Goal: Task Accomplishment & Management: Use online tool/utility

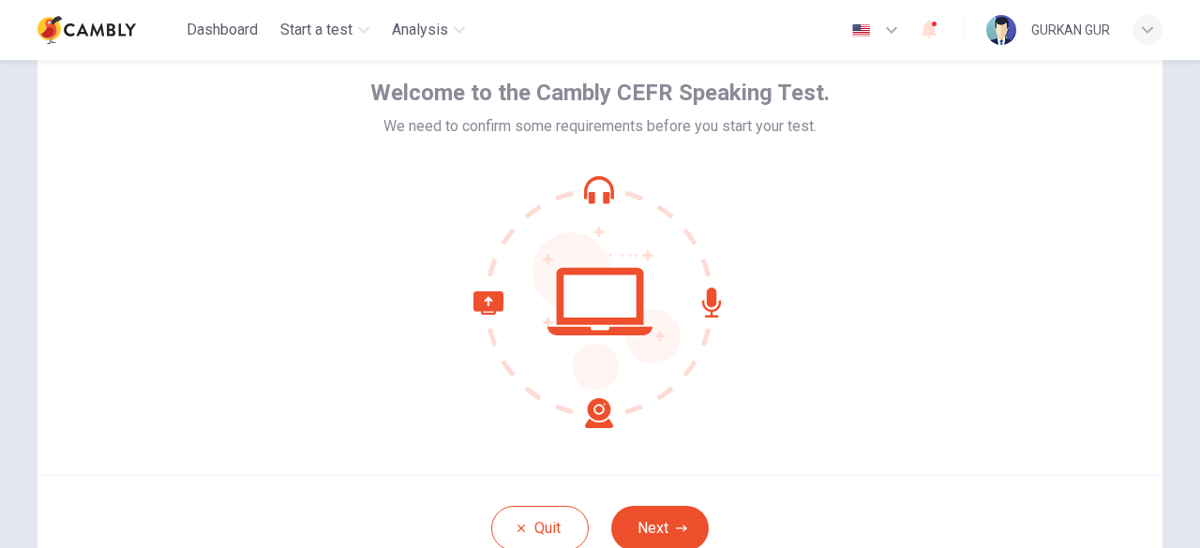
scroll to position [187, 0]
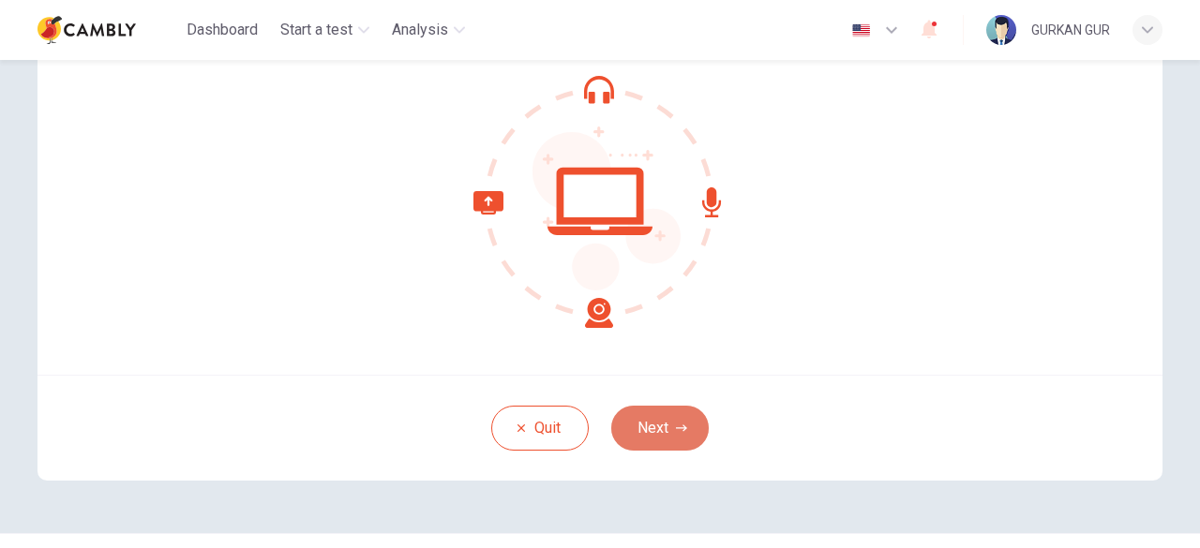
click at [645, 432] on button "Next" at bounding box center [659, 428] width 97 height 45
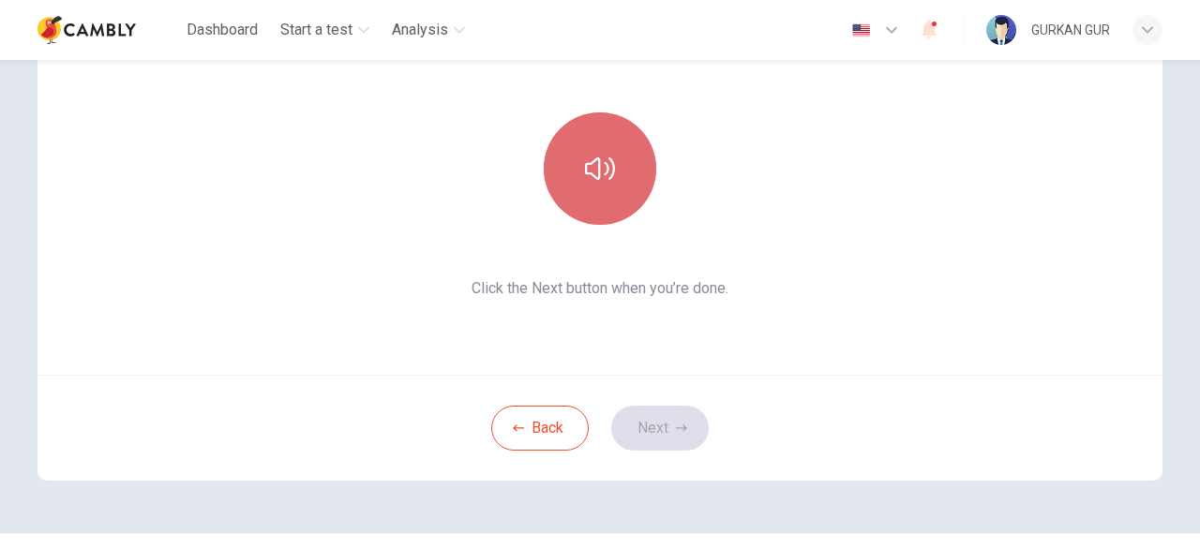
click at [594, 177] on icon "button" at bounding box center [600, 168] width 30 height 22
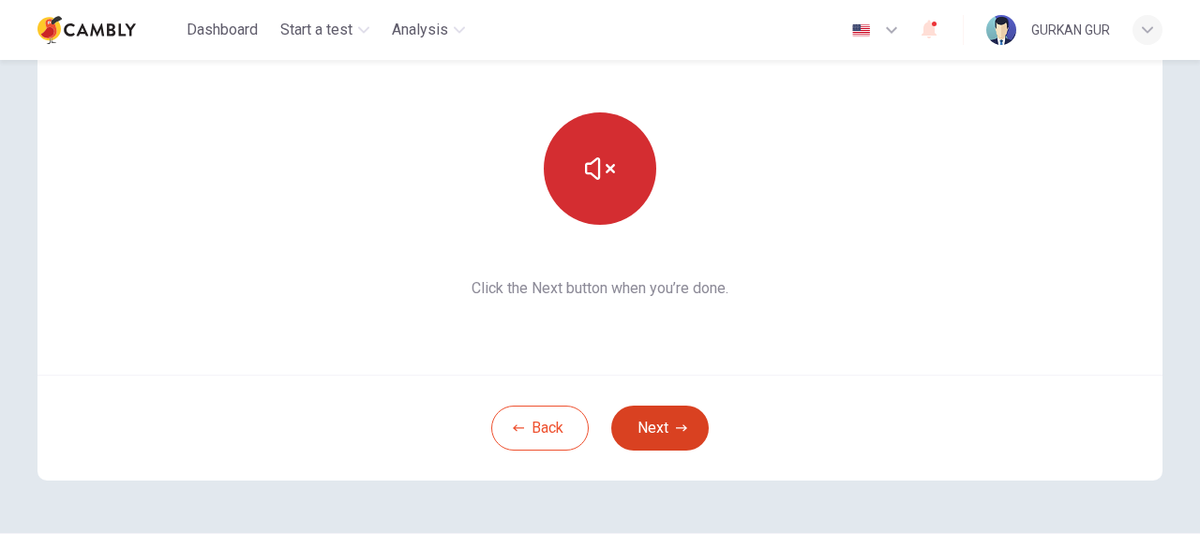
click at [637, 413] on button "Next" at bounding box center [659, 428] width 97 height 45
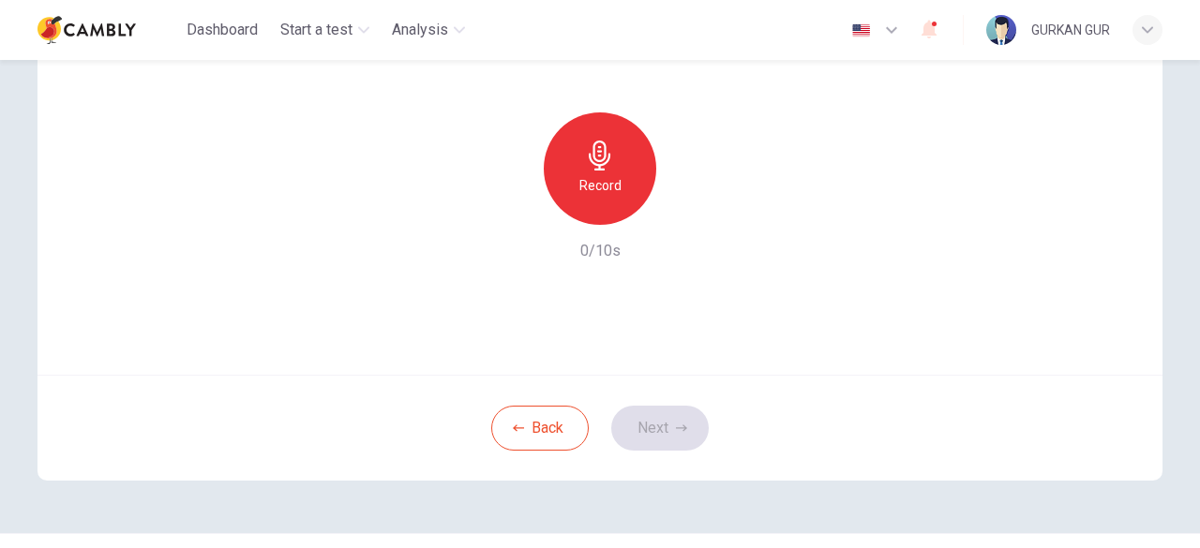
click at [619, 177] on div "Record" at bounding box center [600, 168] width 112 height 112
click at [676, 436] on button "Next" at bounding box center [659, 428] width 97 height 45
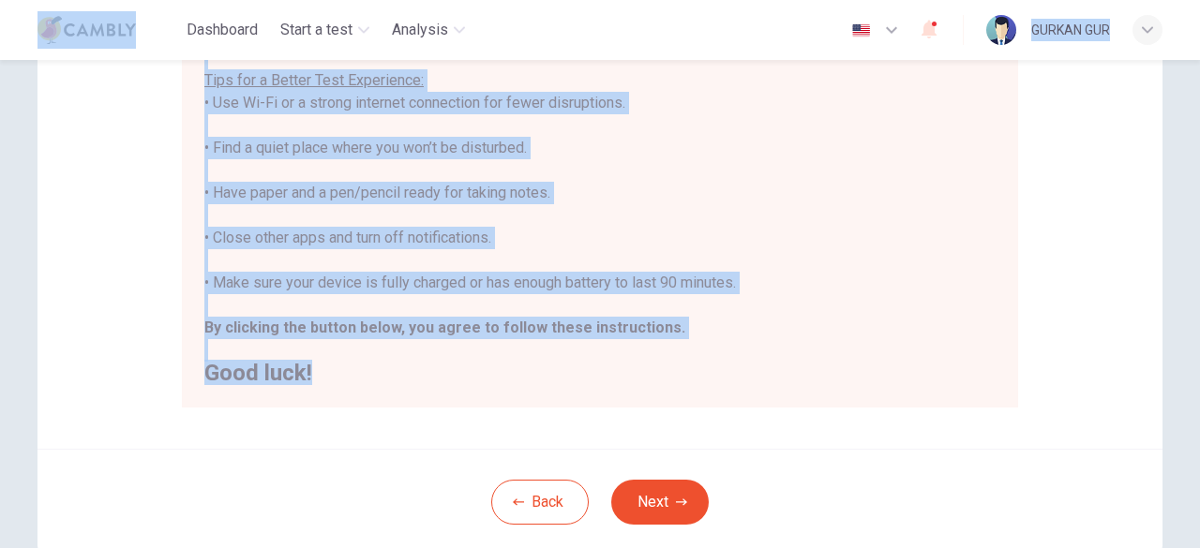
scroll to position [0, 0]
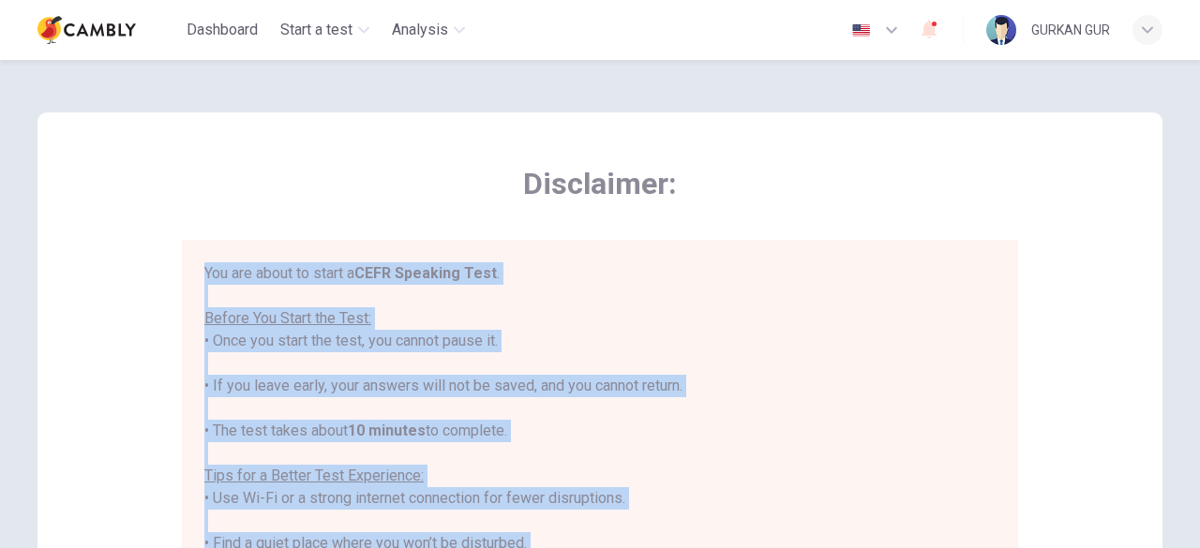
drag, startPoint x: 342, startPoint y: 366, endPoint x: 189, endPoint y: 272, distance: 179.2
click at [189, 272] on div "You are about to start a CEFR Speaking Test . Before You Start the Test: • Once…" at bounding box center [600, 511] width 836 height 543
copy div "You are about to start a CEFR Speaking Test . Before You Start the Test: • Once…"
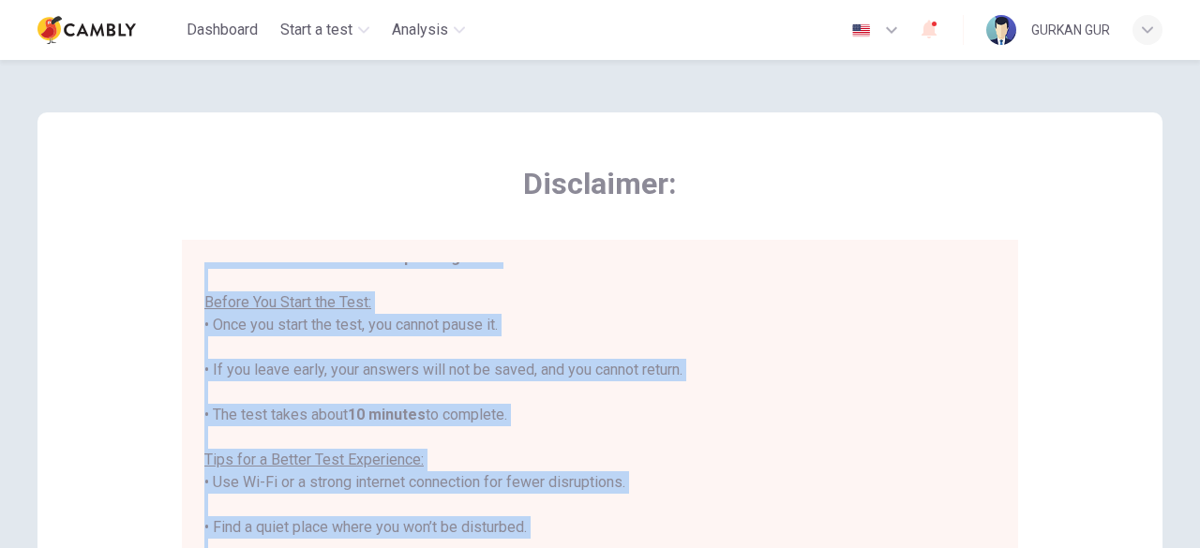
scroll to position [21, 0]
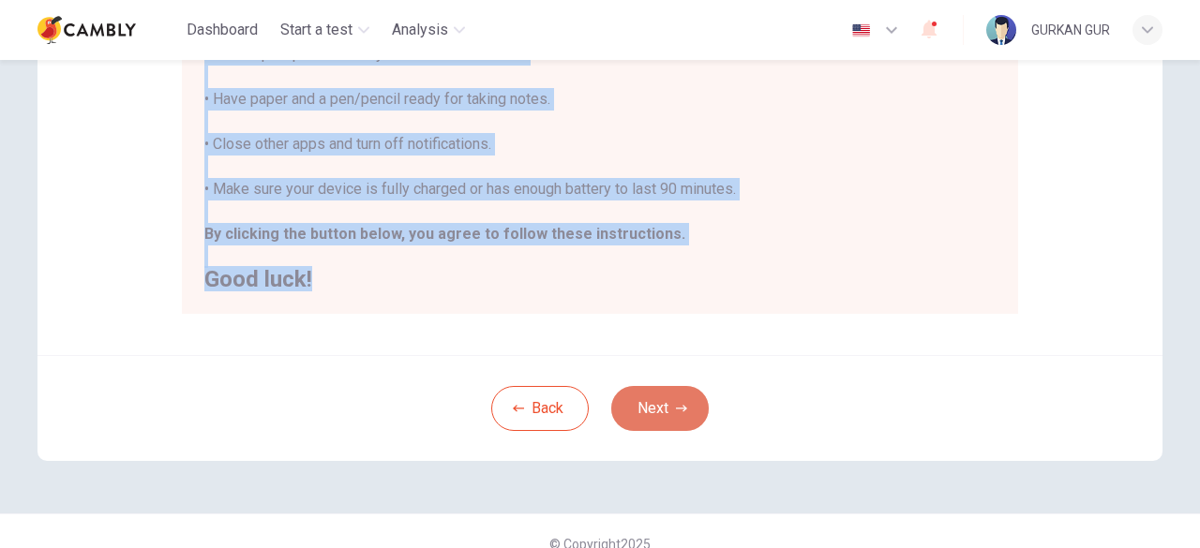
click at [694, 402] on button "Next" at bounding box center [659, 408] width 97 height 45
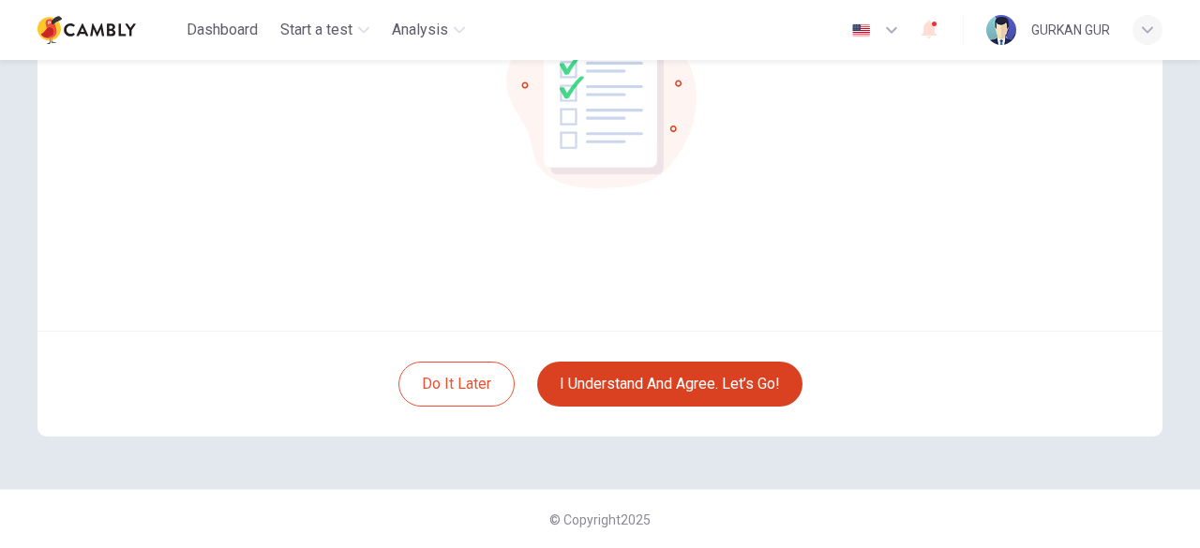
click at [669, 385] on button "I understand and agree. Let’s go!" at bounding box center [669, 384] width 265 height 45
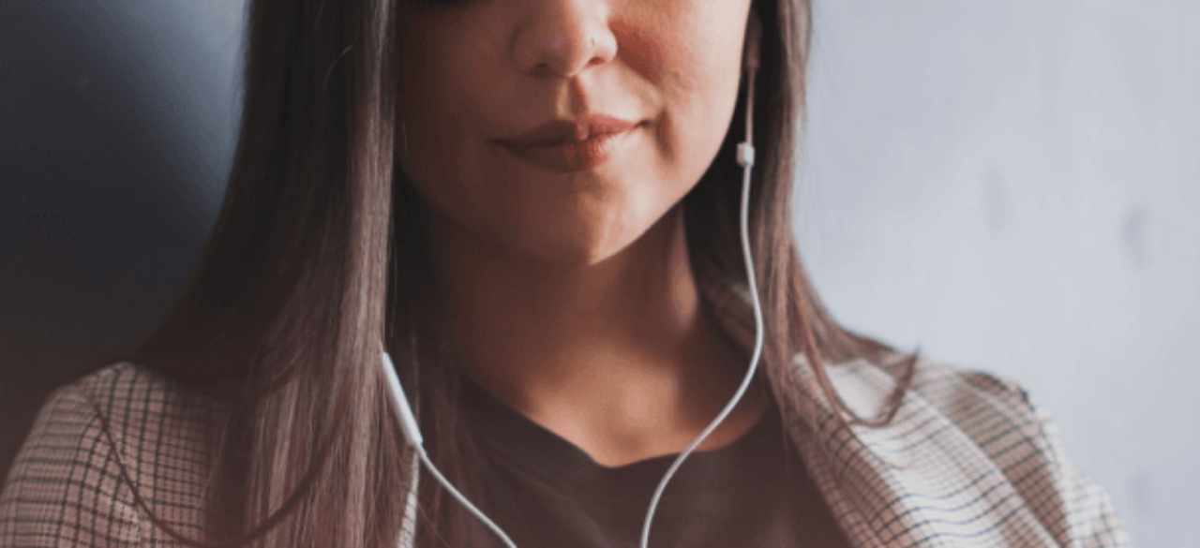
scroll to position [276, 0]
drag, startPoint x: 352, startPoint y: 322, endPoint x: 64, endPoint y: 113, distance: 356.4
click at [64, 113] on div "The Speaking Test will begin soon. Use a headset if available (recommended for …" at bounding box center [600, 125] width 1200 height 202
drag, startPoint x: 90, startPoint y: 121, endPoint x: 483, endPoint y: 243, distance: 411.2
click at [489, 227] on div "The Speaking Test will begin soon. Use a headset if available (recommended for …" at bounding box center [600, 125] width 1200 height 202
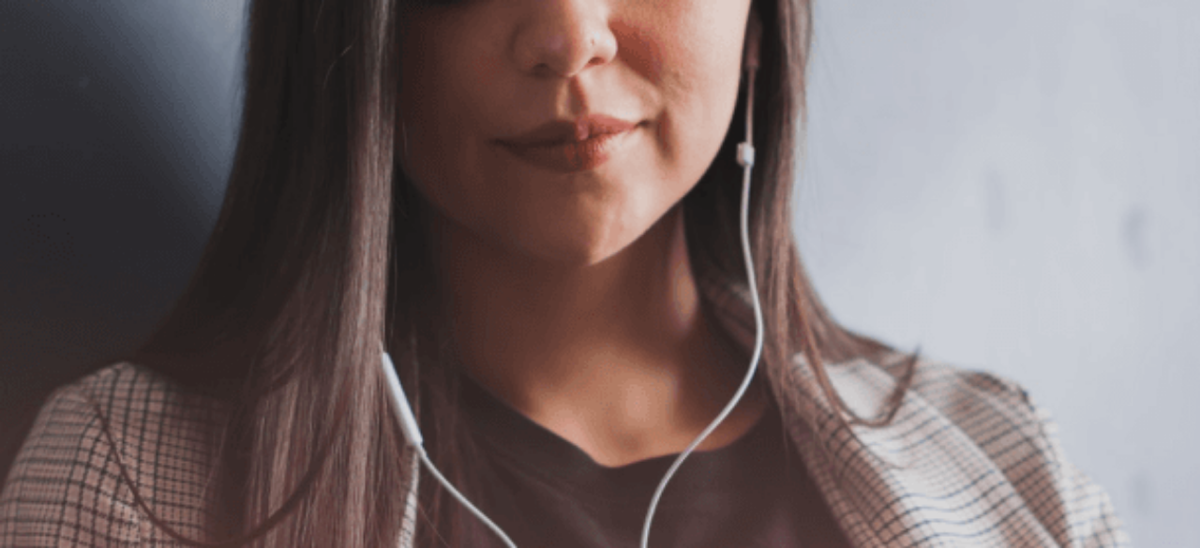
click at [300, 202] on span "Use a headset if available (recommended for best audio quality). Ensure your mi…" at bounding box center [211, 125] width 423 height 153
click at [53, 97] on button "Continue" at bounding box center [26, 132] width 53 height 70
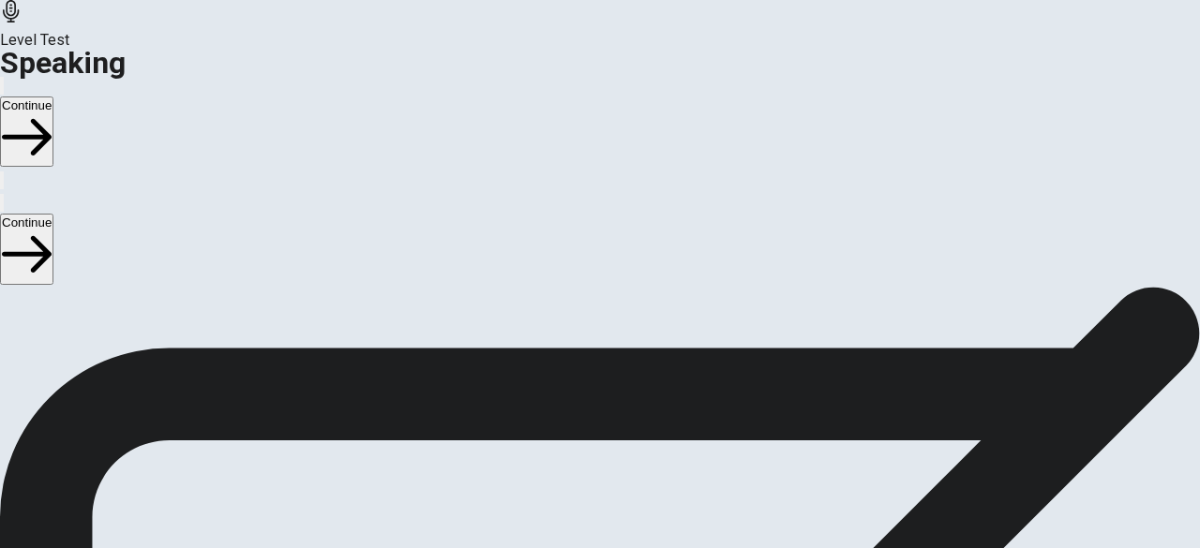
scroll to position [182, 0]
click at [579, 481] on button "Play Audio" at bounding box center [577, 490] width 4 height 18
click at [53, 97] on button "Continue" at bounding box center [26, 132] width 53 height 70
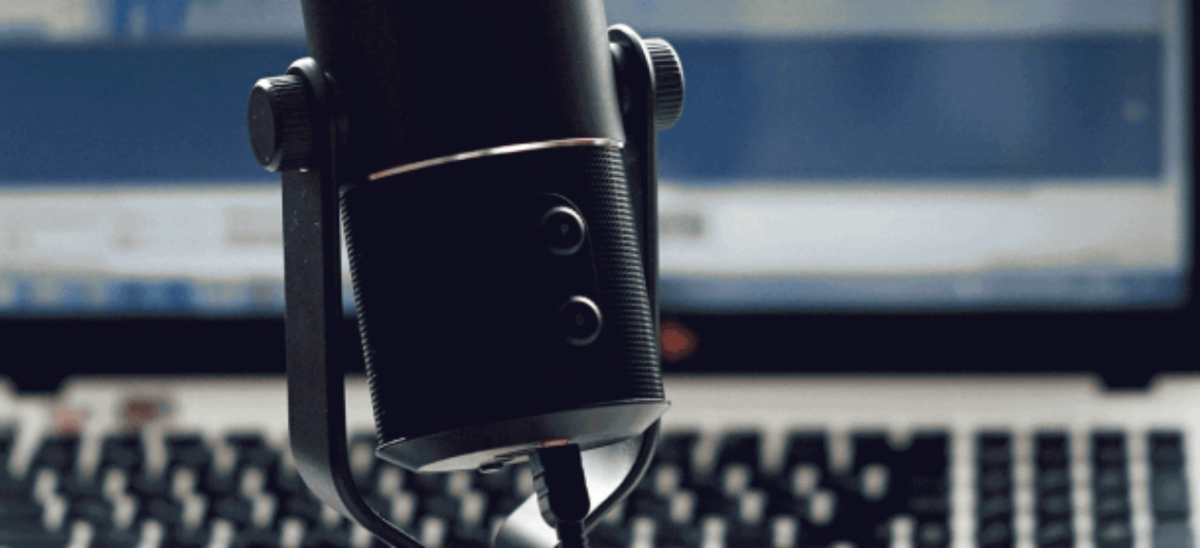
click at [53, 97] on button "Continue" at bounding box center [26, 132] width 53 height 70
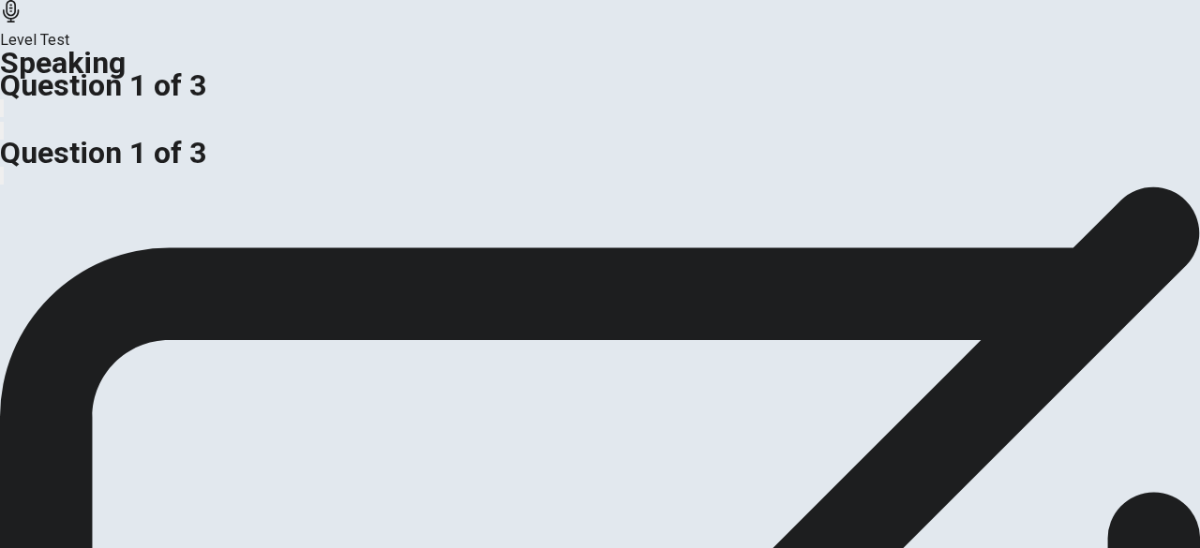
scroll to position [0, 0]
click at [339, 232] on div "Should companies invest in advanced technology or focus on traditional methods?…" at bounding box center [600, 209] width 1200 height 45
click at [231, 232] on div "Should companies invest in advanced technology or focus on traditional methods?…" at bounding box center [600, 209] width 1200 height 45
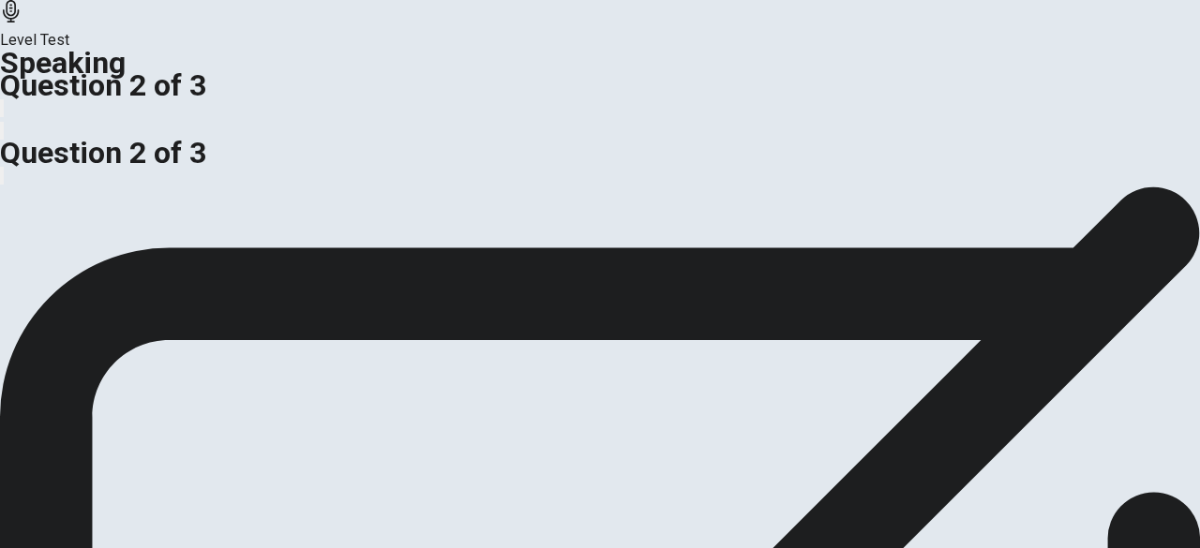
drag, startPoint x: 373, startPoint y: 422, endPoint x: 269, endPoint y: 408, distance: 105.0
click at [640, 118] on span "Which opinion do you agree with and why?" at bounding box center [778, 109] width 276 height 18
drag, startPoint x: 263, startPoint y: 414, endPoint x: 150, endPoint y: 345, distance: 132.9
click at [150, 143] on div "Is job satisfaction more important than a high salary, or does a high salary le…" at bounding box center [600, 120] width 1200 height 45
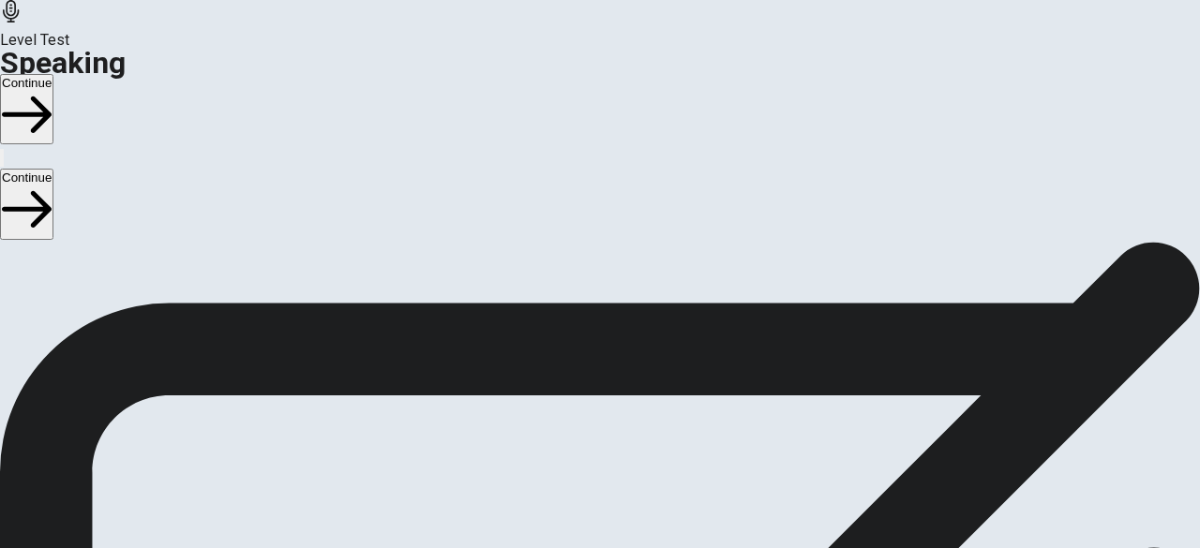
scroll to position [133, 0]
click at [53, 74] on button "Continue" at bounding box center [26, 109] width 53 height 70
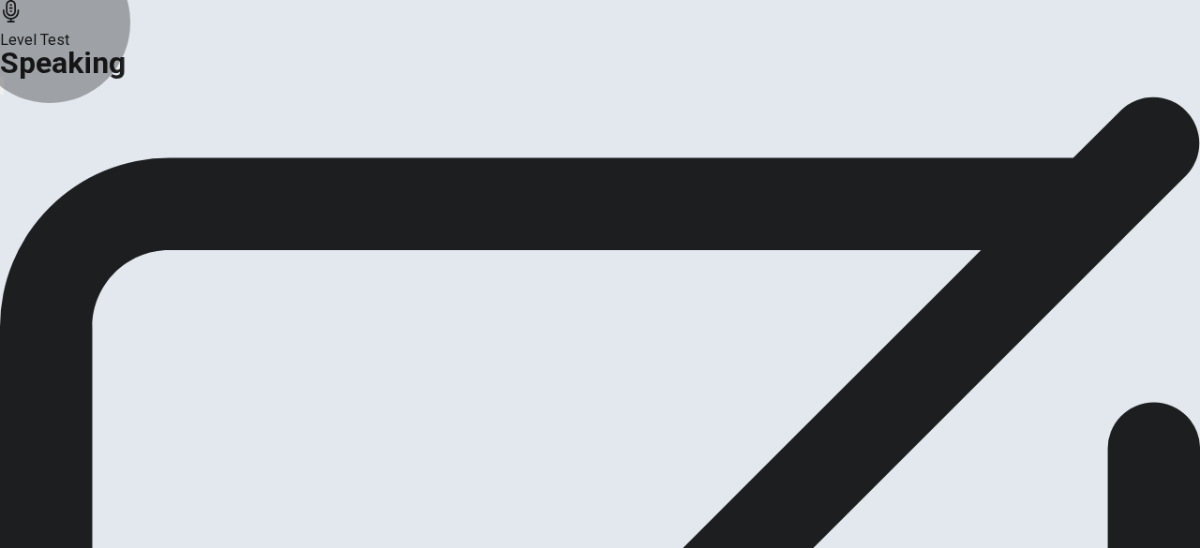
click at [149, 101] on button "Continue" at bounding box center [111, 88] width 76 height 25
